Goal: Task Accomplishment & Management: Manage account settings

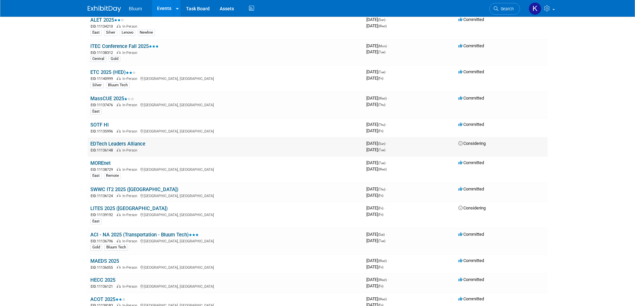
scroll to position [133, 0]
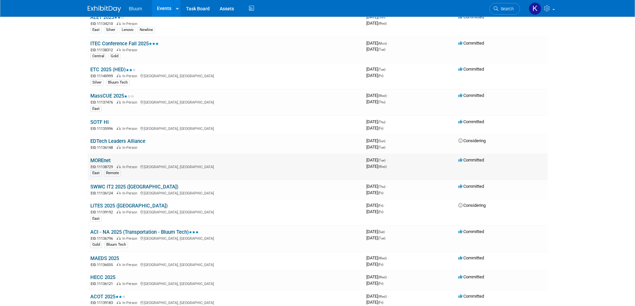
click at [97, 164] on div "EID: 11138729 In-Person [GEOGRAPHIC_DATA], [GEOGRAPHIC_DATA]" at bounding box center [225, 167] width 271 height 6
click at [96, 160] on link "MOREnet" at bounding box center [100, 161] width 20 height 6
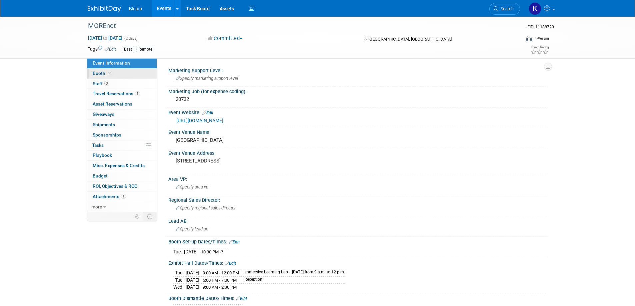
click at [101, 75] on span "Booth" at bounding box center [103, 73] width 20 height 5
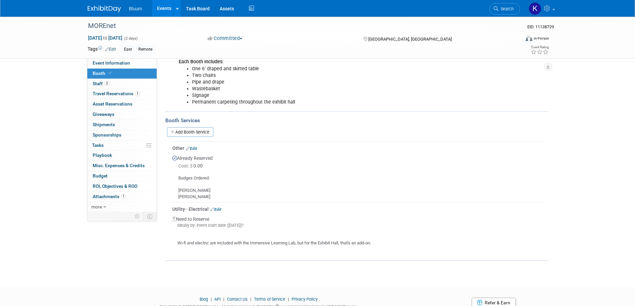
scroll to position [164, 0]
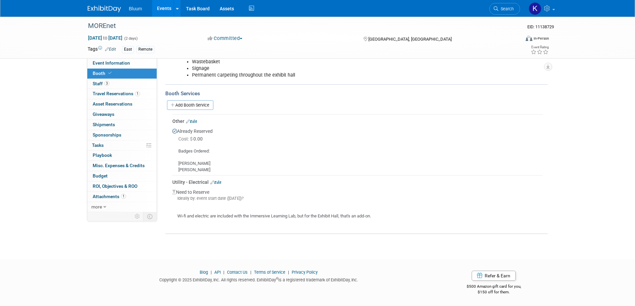
click at [218, 181] on link "Edit" at bounding box center [215, 182] width 11 height 5
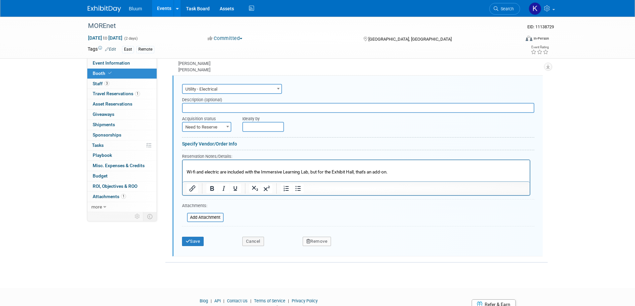
scroll to position [0, 0]
click at [215, 126] on span "Need to Reserve" at bounding box center [207, 127] width 48 height 9
select select "2"
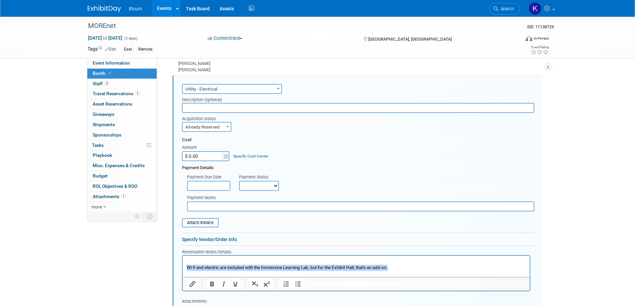
drag, startPoint x: 367, startPoint y: 268, endPoint x: 354, endPoint y: 522, distance: 254.1
click at [182, 265] on html "Wi-fi and electric are included with the Immersive Learning Lab, but for the Ex…" at bounding box center [355, 266] width 347 height 21
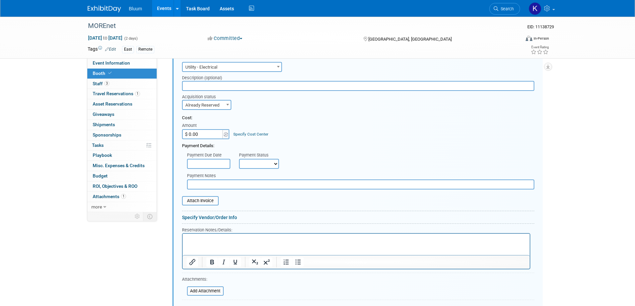
scroll to position [231, 0]
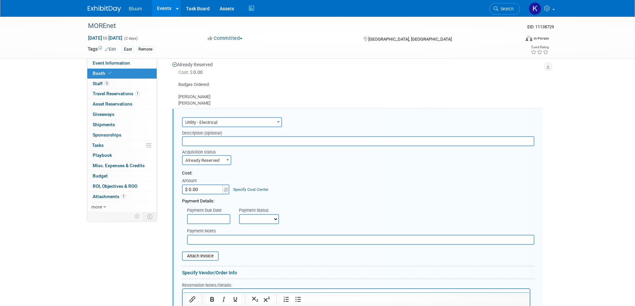
click at [204, 189] on input "$ 0.00" at bounding box center [203, 190] width 42 height 10
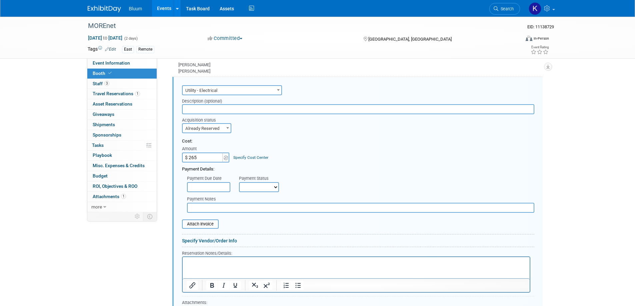
scroll to position [331, 0]
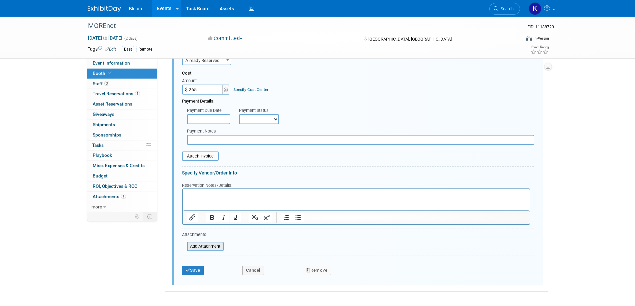
type input "$ 265.00"
click at [197, 247] on input "file" at bounding box center [183, 247] width 79 height 8
click at [197, 277] on button "Save" at bounding box center [193, 280] width 22 height 9
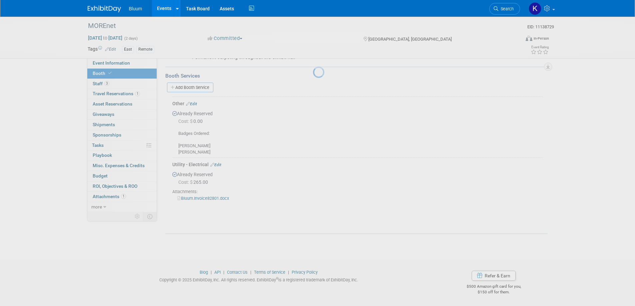
scroll to position [182, 0]
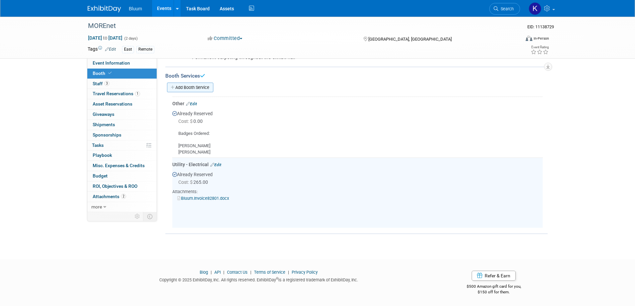
click at [198, 87] on link "Add Booth Service" at bounding box center [190, 88] width 46 height 10
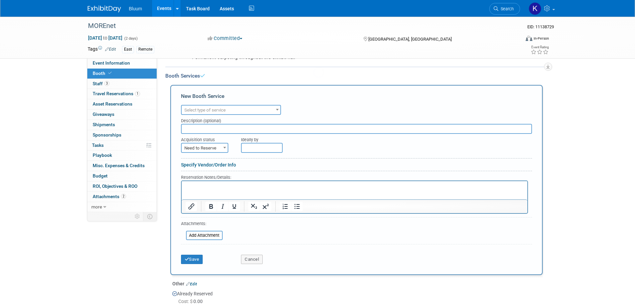
scroll to position [0, 0]
click at [214, 108] on span "Select type of service" at bounding box center [204, 110] width 41 height 5
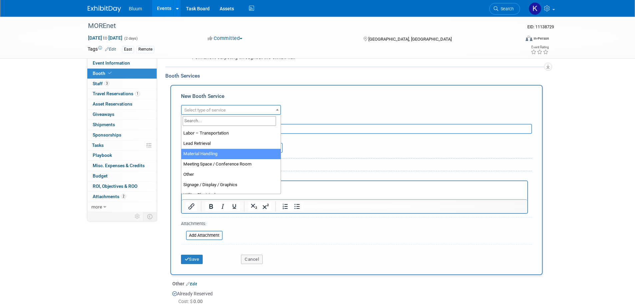
scroll to position [167, 0]
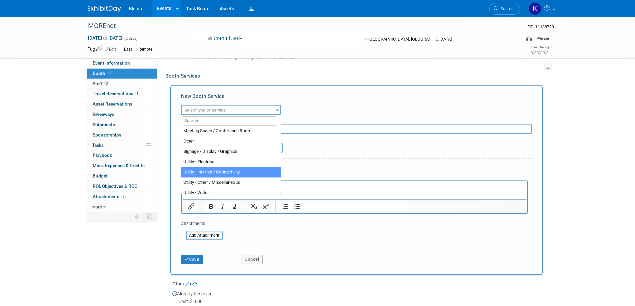
select select "18"
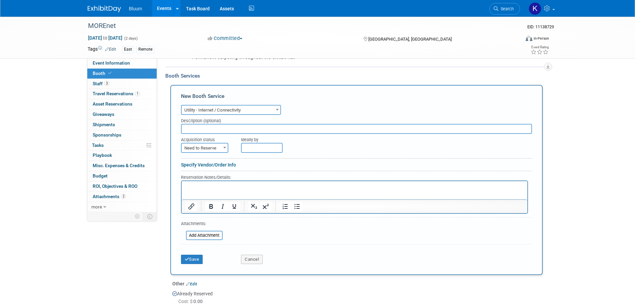
click at [224, 148] on b at bounding box center [224, 148] width 3 height 2
select select "2"
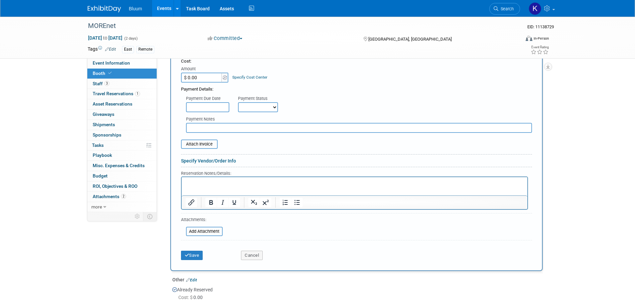
scroll to position [282, 0]
click at [206, 182] on p "Rich Text Area. Press ALT-0 for help." at bounding box center [354, 182] width 338 height 6
click at [187, 252] on button "Save" at bounding box center [192, 255] width 22 height 9
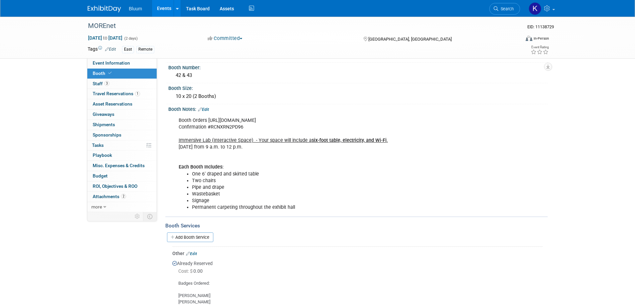
scroll to position [25, 0]
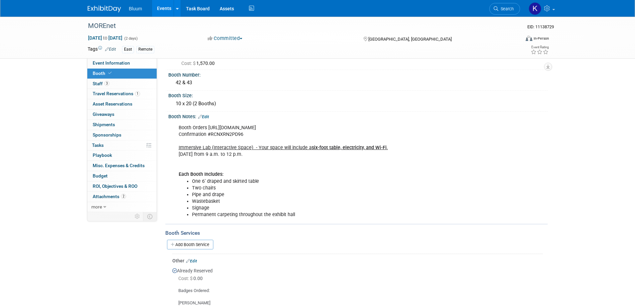
click at [166, 4] on link "Events" at bounding box center [164, 8] width 24 height 17
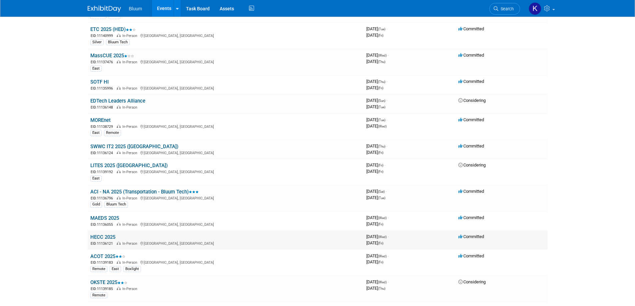
scroll to position [167, 0]
